Goal: Obtain resource: Download file/media

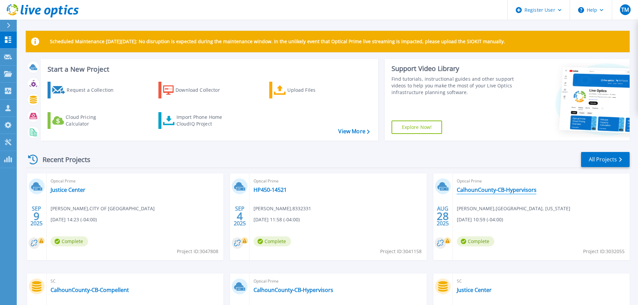
click at [492, 188] on link "CalhounCounty-CB-Hypervisors" at bounding box center [497, 189] width 80 height 7
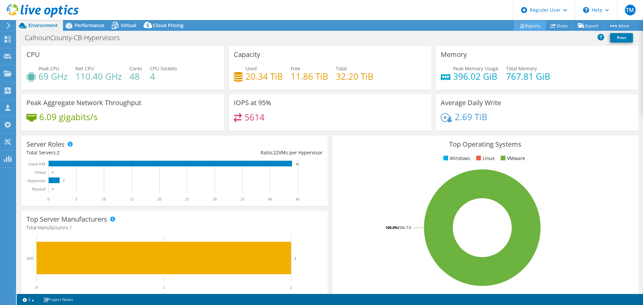
click at [522, 25] on link "Reports" at bounding box center [529, 25] width 32 height 10
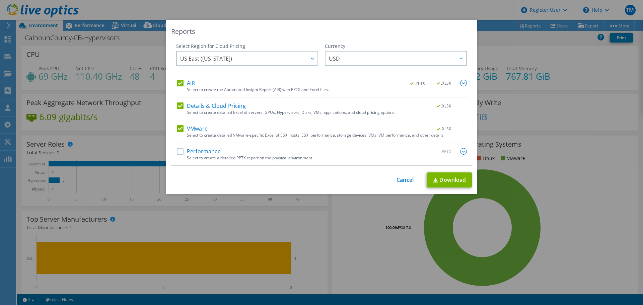
click at [177, 150] on label "Performance" at bounding box center [199, 151] width 44 height 7
click at [0, 0] on input "Performance" at bounding box center [0, 0] width 0 height 0
click at [435, 178] on link "Download" at bounding box center [449, 179] width 45 height 15
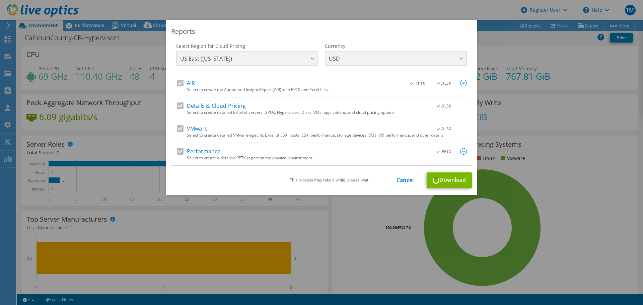
click at [442, 179] on div "This process may take a while, please wait... Cancel Download" at bounding box center [321, 180] width 301 height 16
click at [245, 186] on div "This process may take a while, please wait... Cancel Download" at bounding box center [321, 180] width 301 height 16
click at [443, 182] on div "This process may take a while, please wait... Cancel Download" at bounding box center [321, 180] width 301 height 16
click at [443, 181] on div "This process may take a while, please wait... Cancel Download" at bounding box center [321, 180] width 301 height 16
click at [446, 182] on div "This process may take a while, please wait... Cancel Download" at bounding box center [321, 180] width 301 height 16
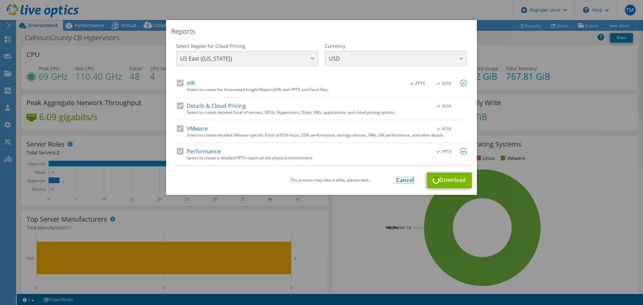
click at [406, 180] on link "Cancel" at bounding box center [404, 180] width 17 height 6
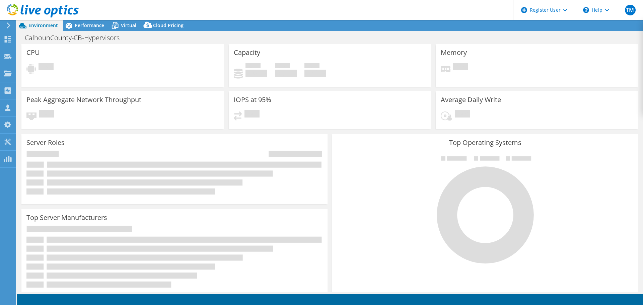
select select "USD"
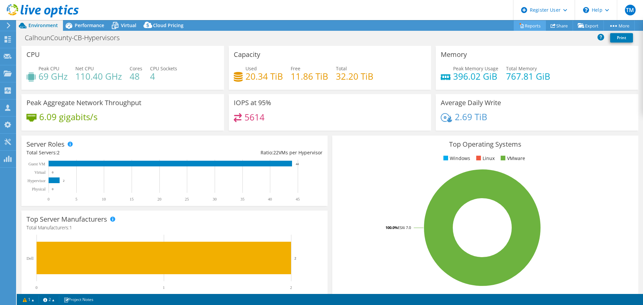
click at [524, 25] on link "Reports" at bounding box center [529, 25] width 32 height 10
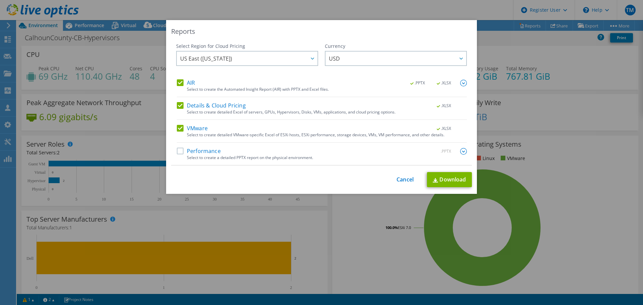
click at [172, 152] on div "Select Region for Cloud Pricing Asia Pacific (Hong Kong) Asia Pacific (Mumbai) …" at bounding box center [321, 104] width 301 height 123
click at [177, 152] on label "Performance" at bounding box center [199, 151] width 44 height 7
click at [0, 0] on input "Performance" at bounding box center [0, 0] width 0 height 0
click at [447, 179] on link "Download" at bounding box center [449, 179] width 45 height 15
click at [566, 181] on div "Reports Select Region for Cloud Pricing Asia Pacific (Hong Kong) Asia Pacific (…" at bounding box center [321, 152] width 643 height 265
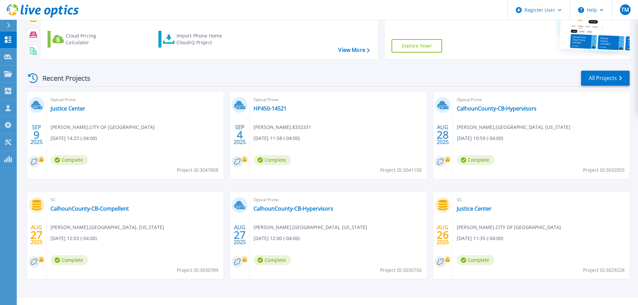
scroll to position [94, 0]
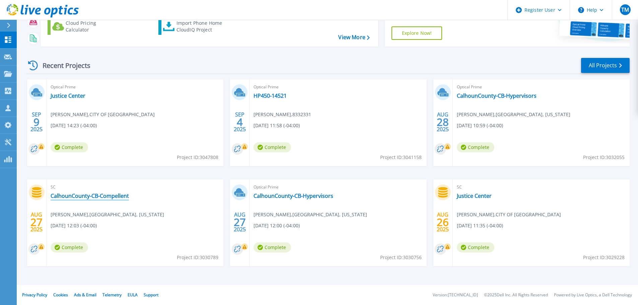
click at [97, 195] on link "CalhounCounty-CB-Compellent" at bounding box center [90, 195] width 78 height 7
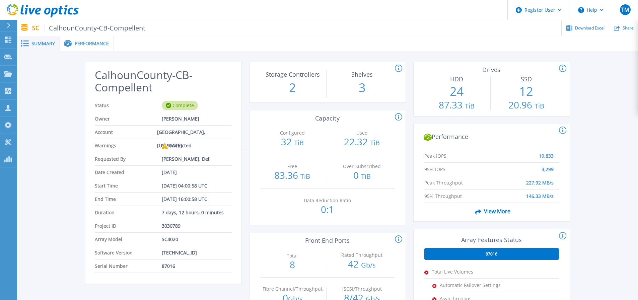
click at [89, 45] on span "Performance" at bounding box center [92, 43] width 34 height 5
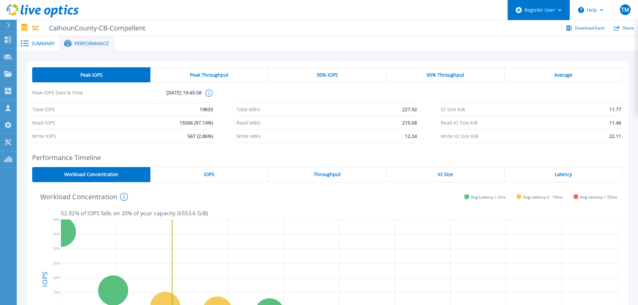
click at [537, 10] on div "Register User" at bounding box center [538, 10] width 62 height 20
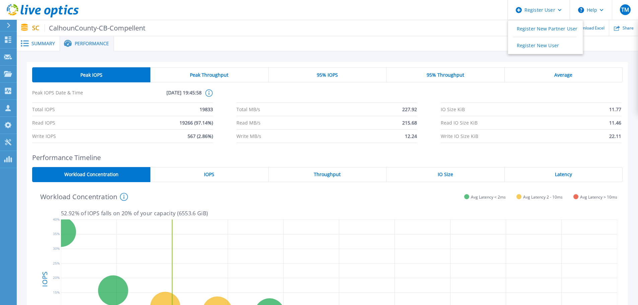
click at [458, 15] on header "Register User Register New Partner User Register New User Help TM Dell User [PE…" at bounding box center [319, 10] width 638 height 20
click at [595, 28] on span "Download Excel" at bounding box center [589, 28] width 29 height 4
